Goal: Task Accomplishment & Management: Use online tool/utility

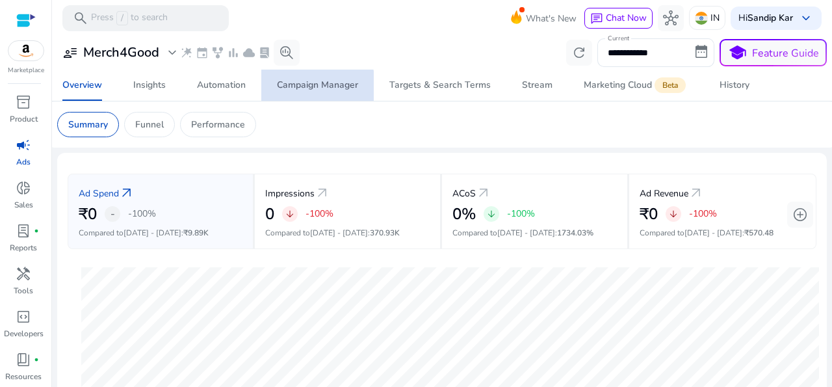
click at [304, 90] on div "Campaign Manager" at bounding box center [317, 85] width 81 height 9
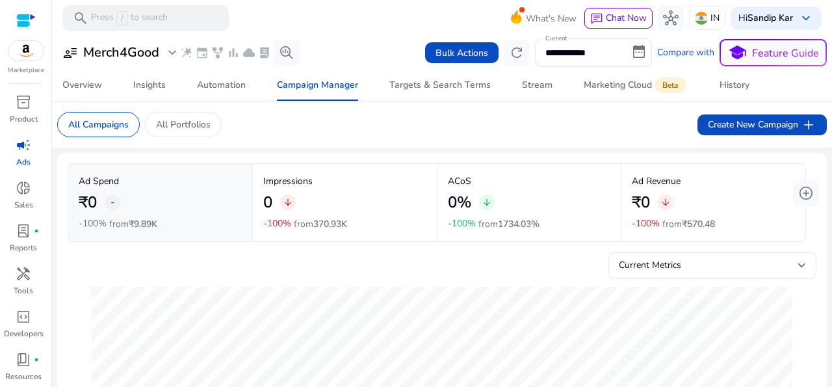
click at [26, 24] on div at bounding box center [26, 20] width 20 height 15
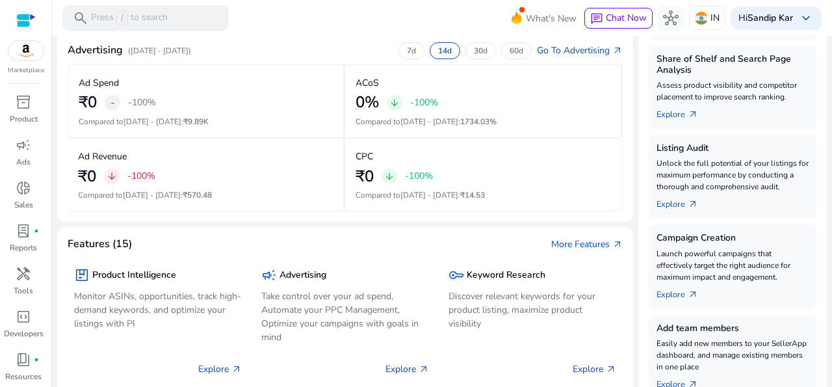
scroll to position [323, 0]
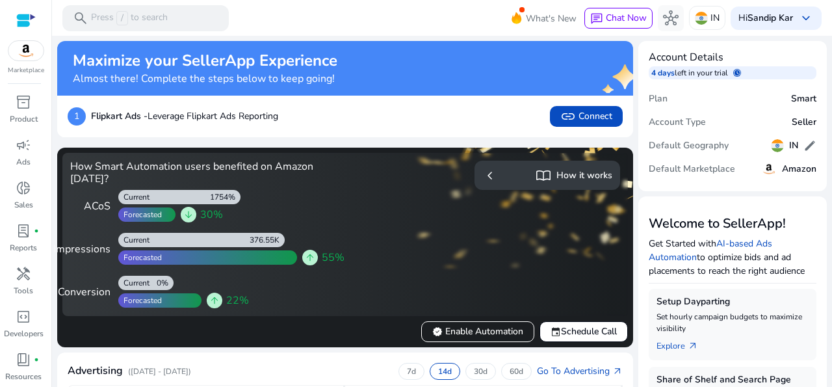
scroll to position [323, 0]
